Goal: Task Accomplishment & Management: Use online tool/utility

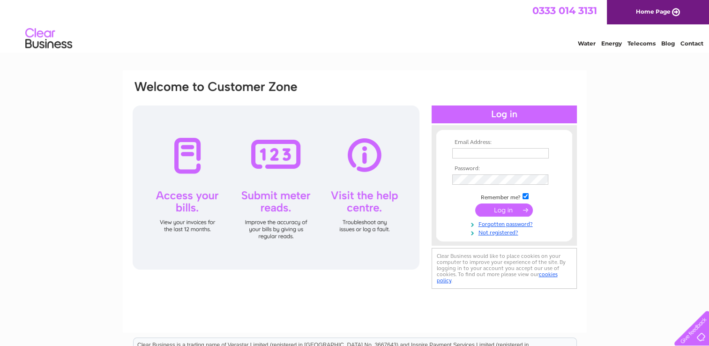
type input "[EMAIL_ADDRESS][DOMAIN_NAME]"
click at [505, 210] on input "submit" at bounding box center [504, 209] width 58 height 13
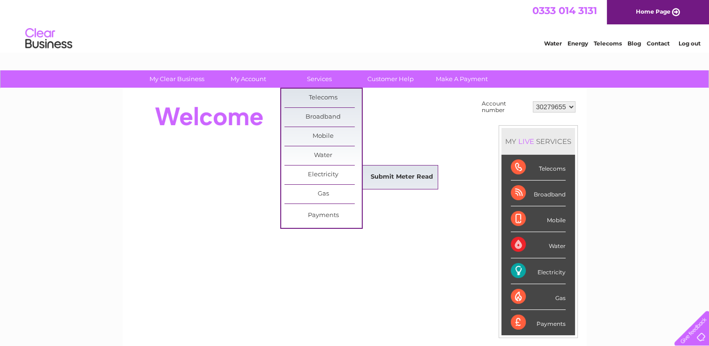
click at [390, 173] on link "Submit Meter Read" at bounding box center [401, 177] width 77 height 19
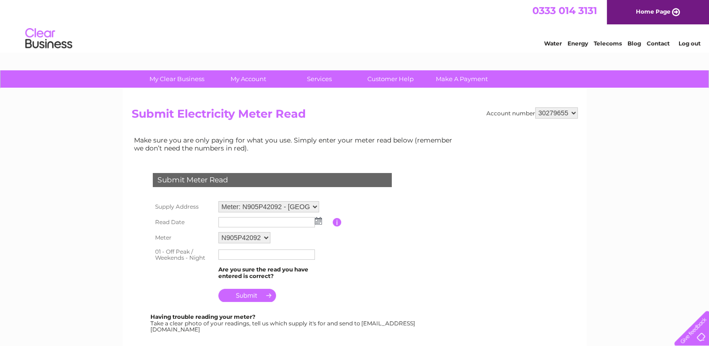
click at [318, 220] on img at bounding box center [318, 220] width 7 height 7
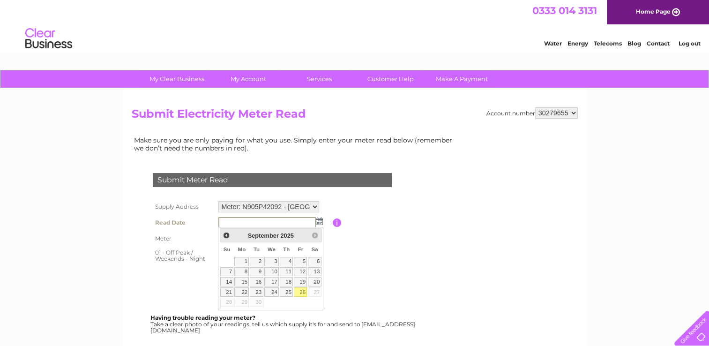
click at [300, 291] on link "26" at bounding box center [300, 291] width 13 height 9
type input "2025/09/26"
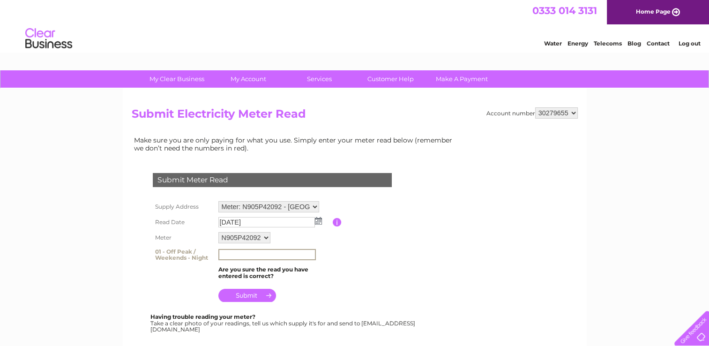
click at [230, 252] on input "text" at bounding box center [266, 254] width 97 height 11
type input "212924"
click at [241, 295] on input "submit" at bounding box center [247, 295] width 58 height 13
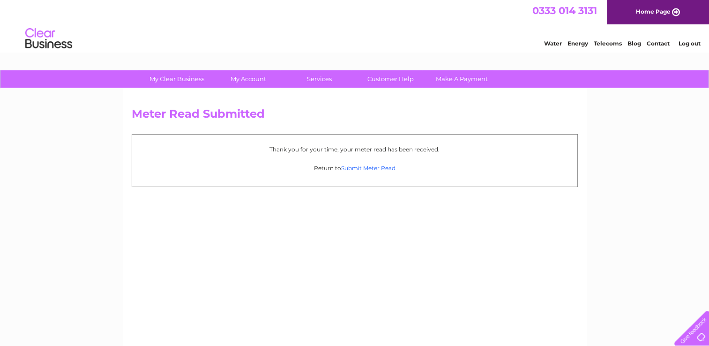
click at [341, 169] on link "Submit Meter Read" at bounding box center [368, 167] width 54 height 7
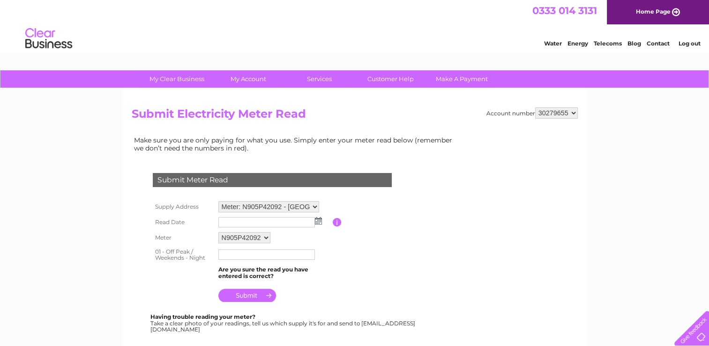
click at [313, 205] on select "Meter: N905P42092 - East Kilbride Free Church Of, S Blacklands Road, East Kilbr…" at bounding box center [268, 206] width 101 height 11
select select "132876"
click at [218, 201] on select "Meter: N905P42092 - East Kilbride Free Church Of, S Blacklands Road, East Kilbr…" at bounding box center [268, 207] width 101 height 12
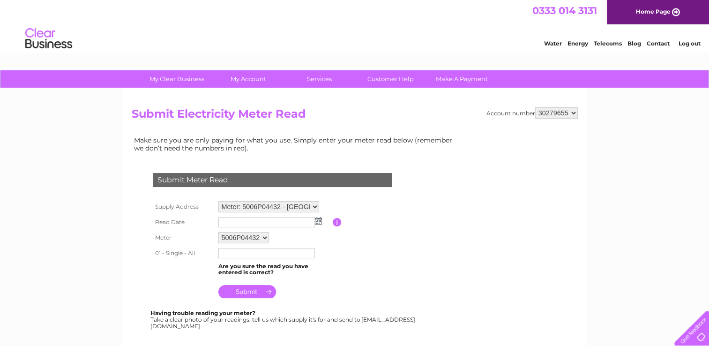
drag, startPoint x: 0, startPoint y: 0, endPoint x: 317, endPoint y: 221, distance: 386.6
click at [317, 221] on img at bounding box center [318, 220] width 7 height 7
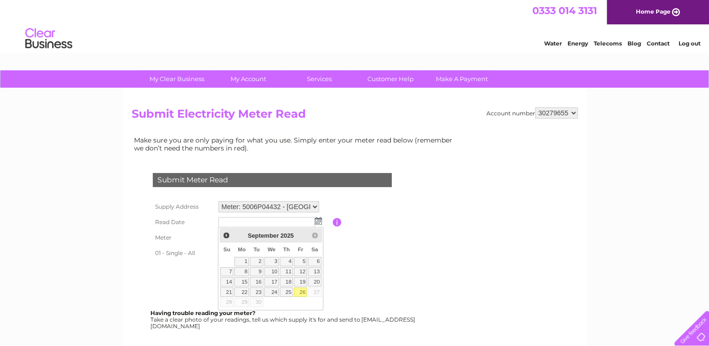
click at [300, 289] on link "26" at bounding box center [300, 291] width 13 height 9
type input "2025/09/26"
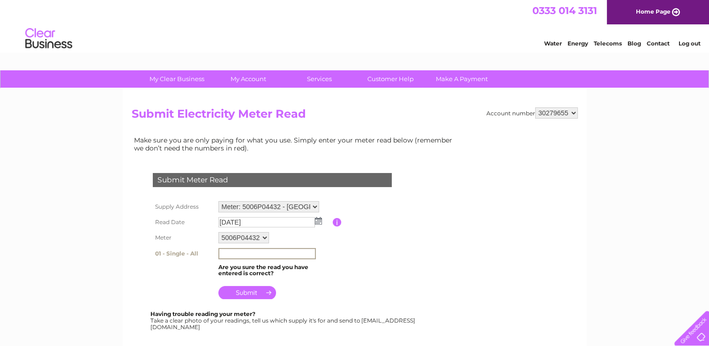
click at [251, 252] on input "text" at bounding box center [266, 253] width 97 height 11
type input "1447"
click at [257, 293] on input "submit" at bounding box center [247, 291] width 58 height 13
